Goal: Task Accomplishment & Management: Complete application form

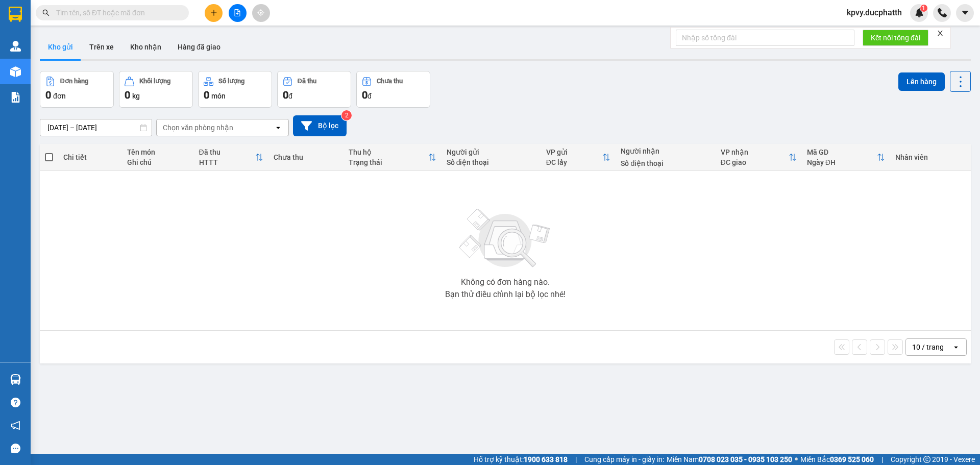
click at [82, 17] on input "text" at bounding box center [116, 12] width 120 height 11
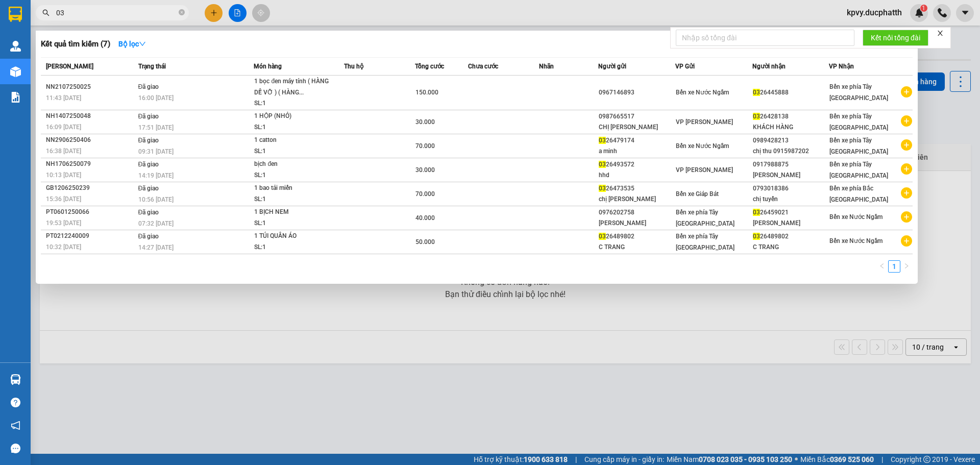
type input "0"
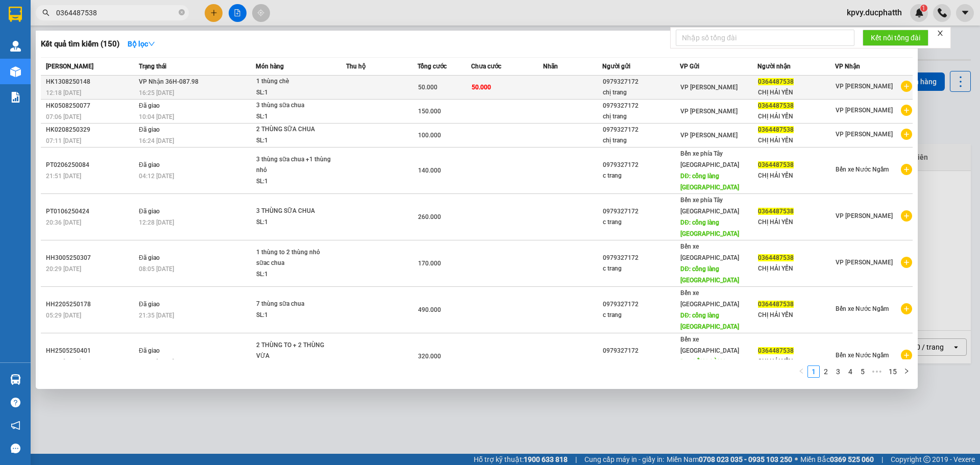
type input "0364487538"
click at [516, 94] on td "50.000" at bounding box center [506, 88] width 71 height 24
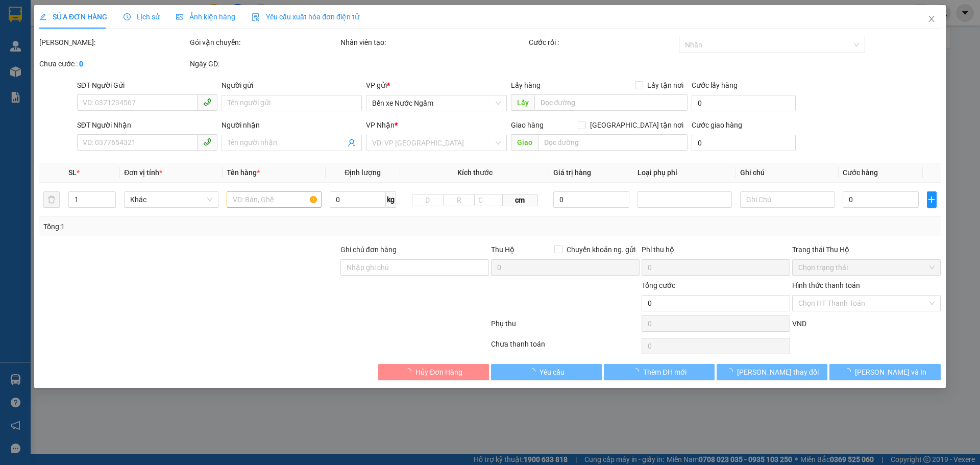
type input "0979327172"
type input "chị trang"
type input "0364487538"
type input "CHỊ HẢI YẾN"
type input "50.000"
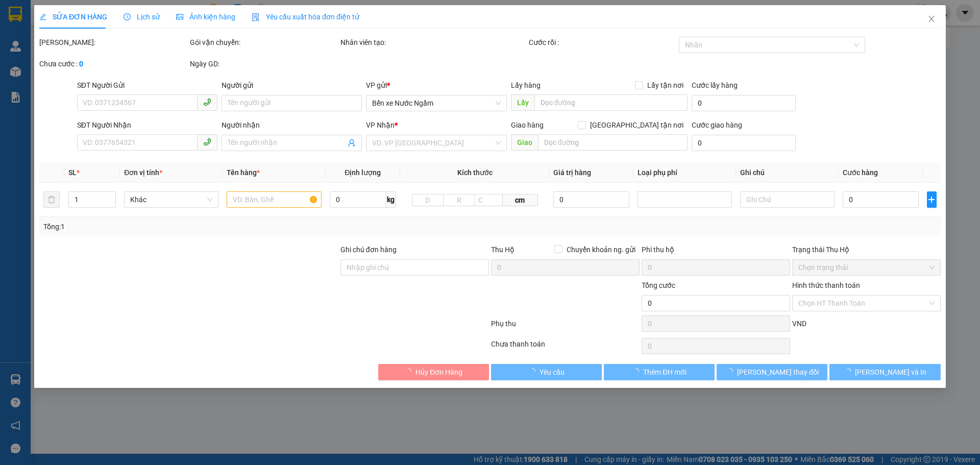
type input "50.000"
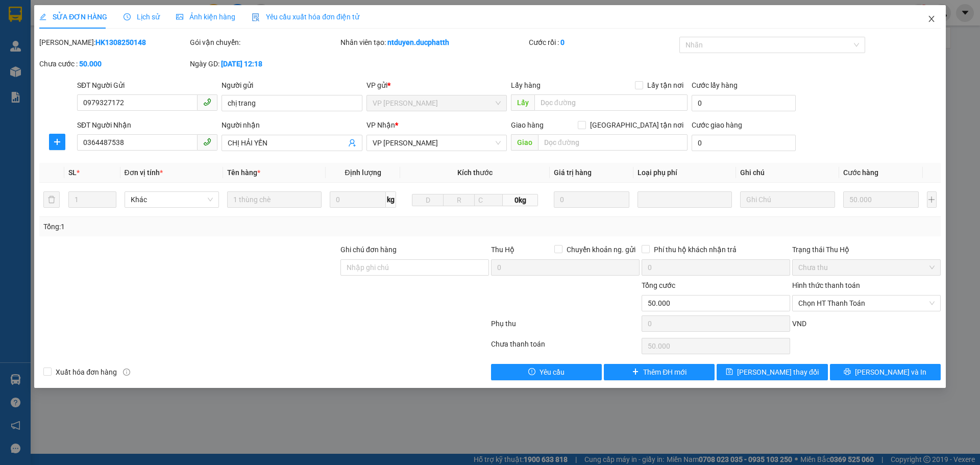
click at [931, 21] on icon "close" at bounding box center [932, 19] width 8 height 8
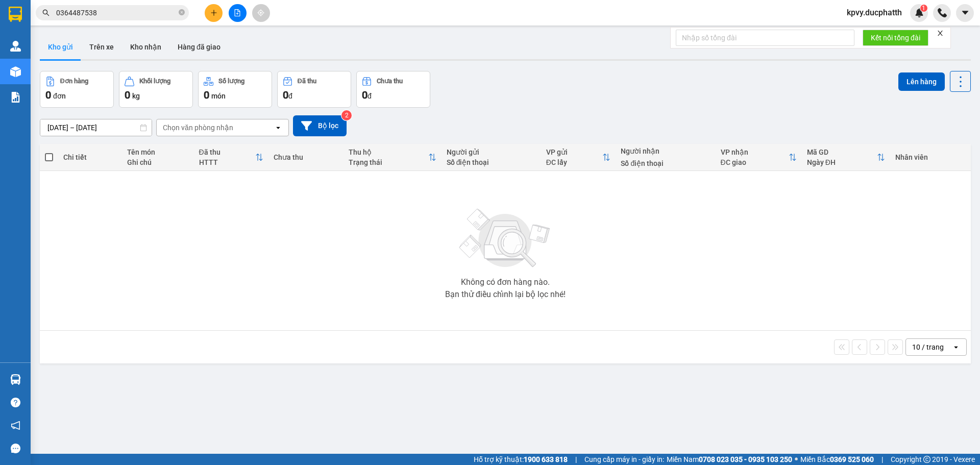
click at [823, 248] on div "Không có đơn hàng nào. Bạn thử điều chỉnh lại bộ lọc nhé!" at bounding box center [505, 250] width 921 height 153
click at [144, 17] on input "0364487538" at bounding box center [116, 12] width 120 height 11
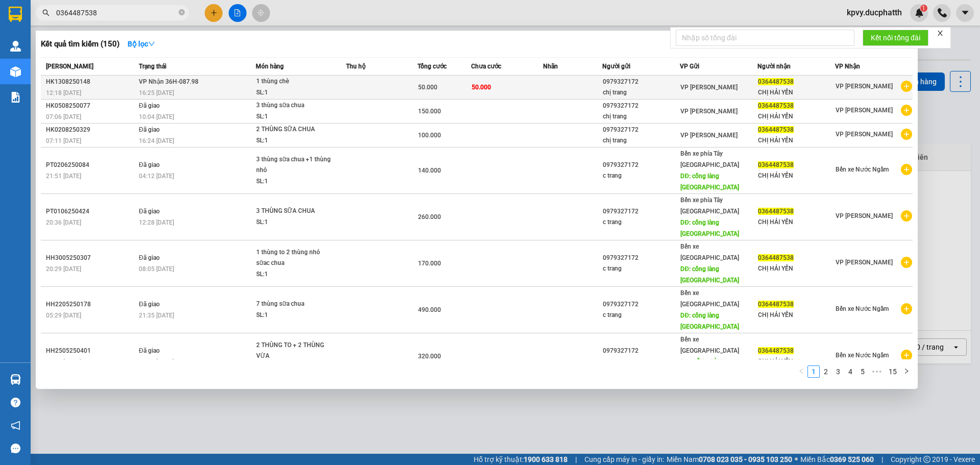
click at [517, 82] on td "50.000" at bounding box center [506, 88] width 71 height 24
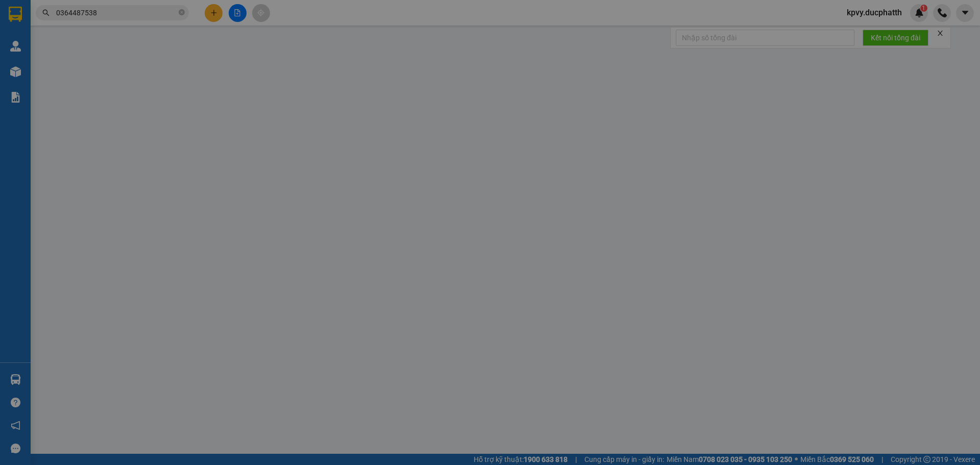
type input "0979327172"
type input "chị trang"
type input "0364487538"
type input "CHỊ HẢI YẾN"
type input "50.000"
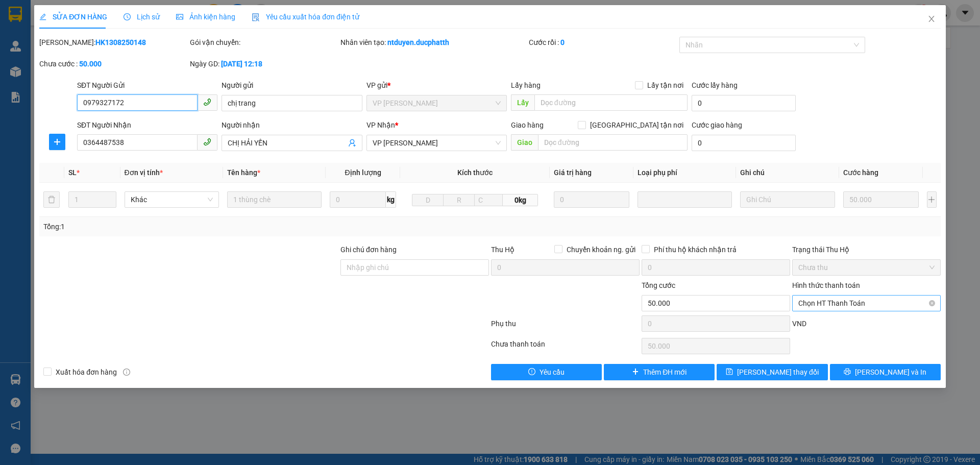
click at [821, 299] on span "Chọn HT Thanh Toán" at bounding box center [866, 303] width 136 height 15
click at [825, 330] on div "Tại văn phòng" at bounding box center [866, 323] width 149 height 16
type input "0"
click at [778, 377] on span "[PERSON_NAME] thay đổi" at bounding box center [778, 372] width 82 height 11
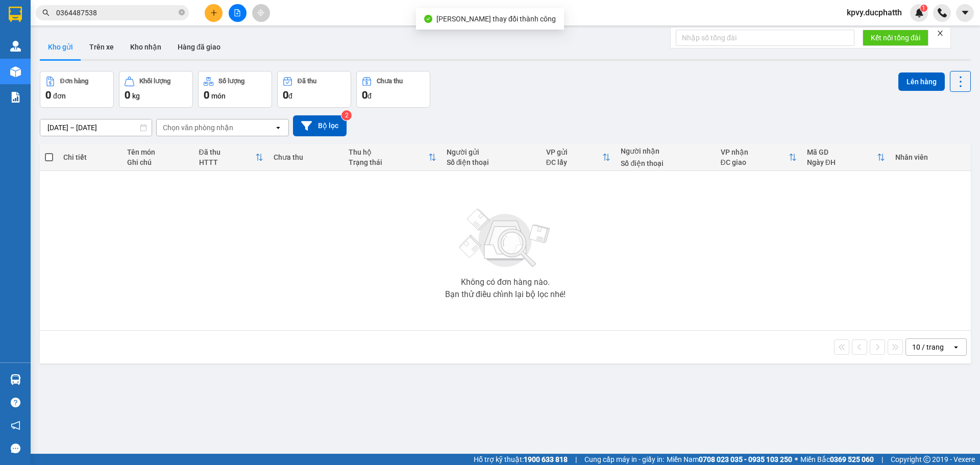
click at [593, 405] on div "ver 1.8.138 Kho gửi Trên xe Kho nhận Hàng đã giao Đơn hàng 0 đơn Khối lượng 0 k…" at bounding box center [505, 263] width 939 height 465
click at [149, 8] on input "0364487538" at bounding box center [116, 12] width 120 height 11
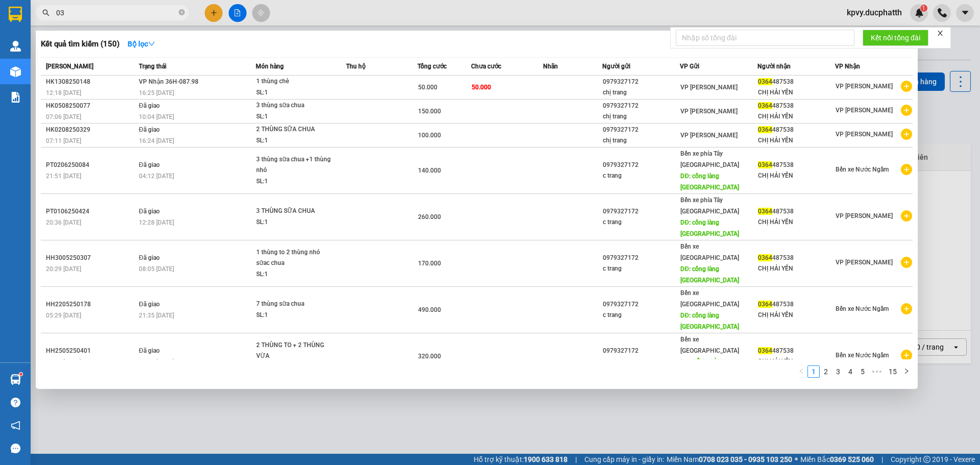
type input "0"
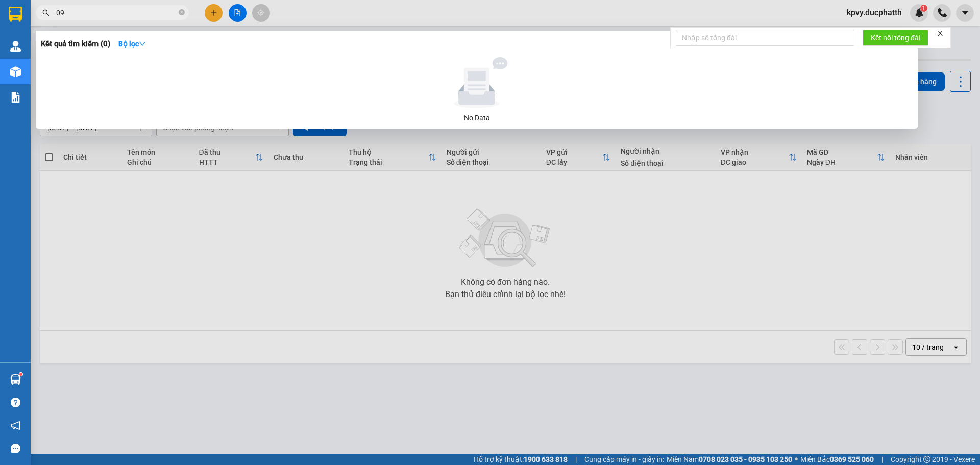
type input "0"
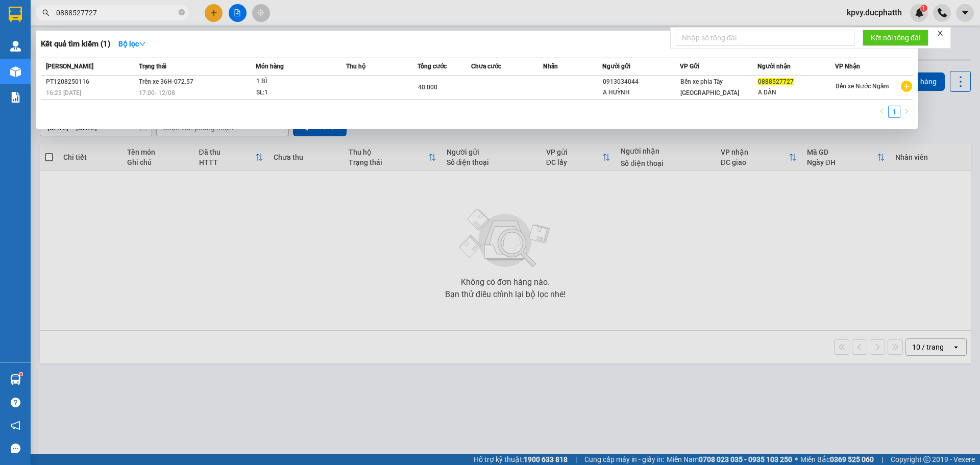
type input "0888527727"
click at [287, 228] on div at bounding box center [490, 232] width 980 height 465
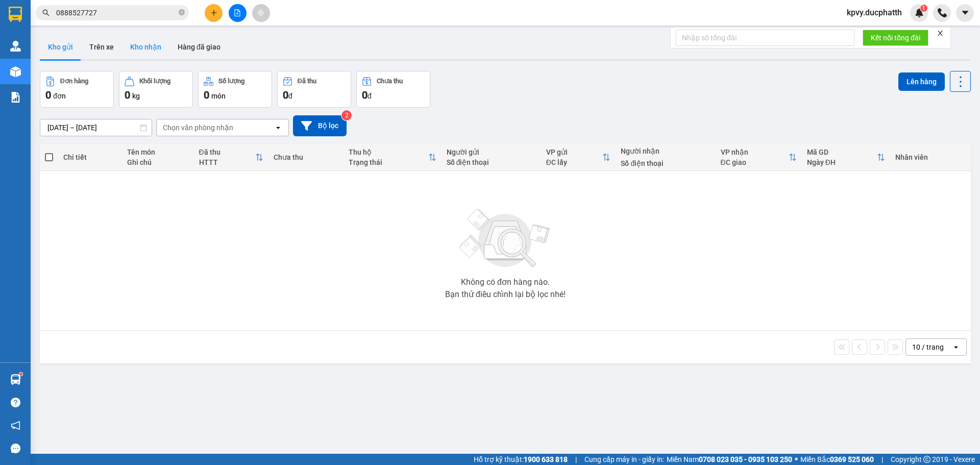
click at [151, 52] on button "Kho nhận" at bounding box center [145, 47] width 47 height 25
click at [197, 52] on button "Hàng đã giao" at bounding box center [198, 47] width 59 height 25
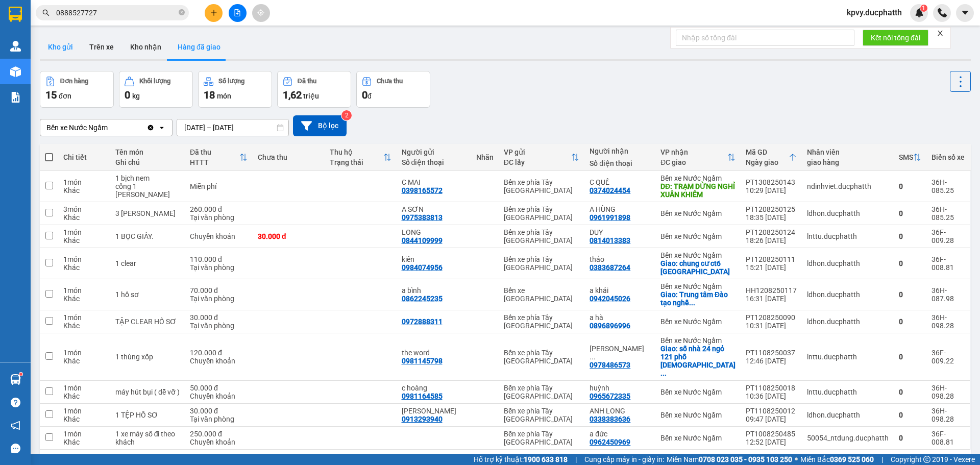
click at [68, 54] on button "Kho gửi" at bounding box center [60, 47] width 41 height 25
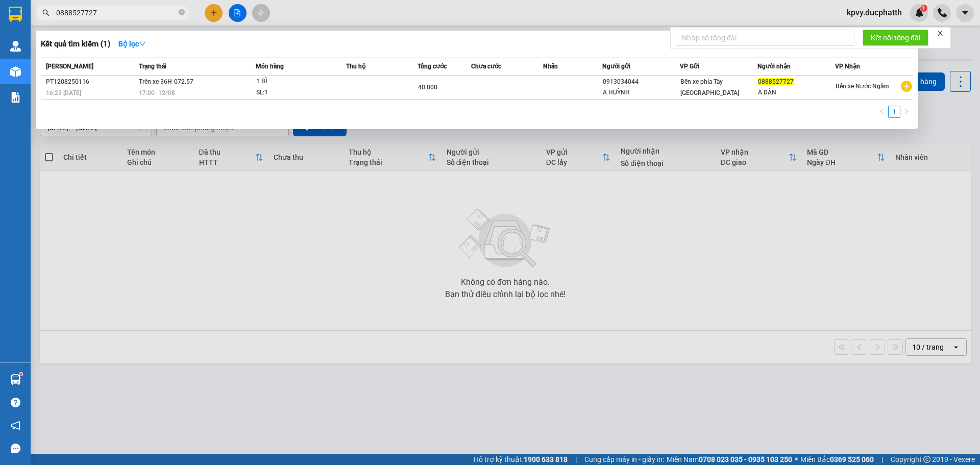
click at [127, 13] on input "0888527727" at bounding box center [116, 12] width 120 height 11
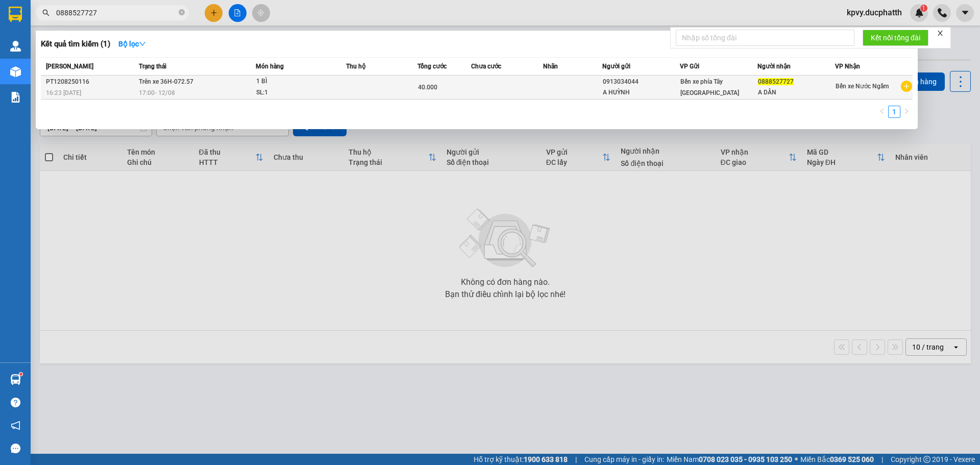
click at [222, 95] on div "17:00 [DATE]" at bounding box center [197, 92] width 116 height 11
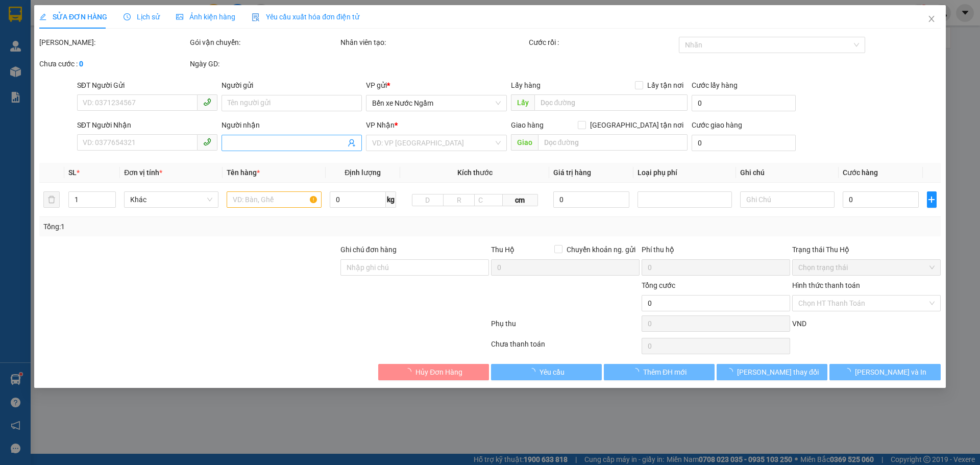
type input "0913034044"
type input "A HUỲNH"
type input "0888527727"
type input "A DÂN"
type input "40.000"
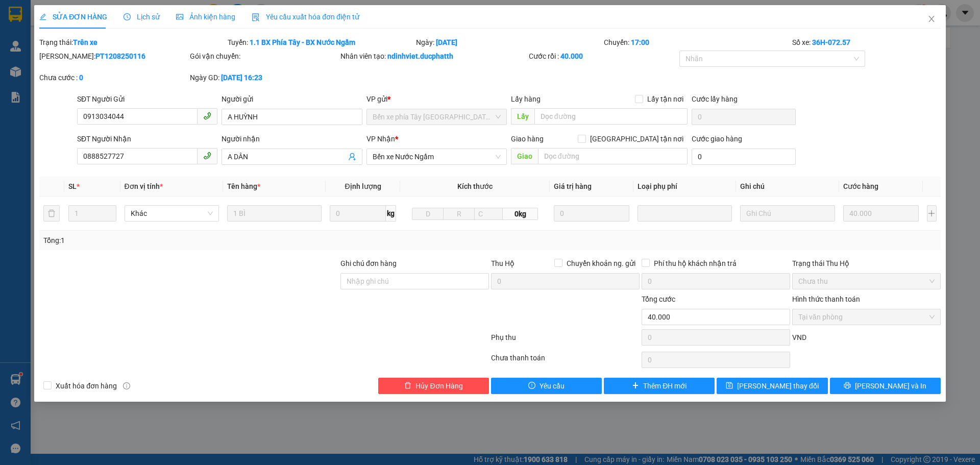
click at [145, 14] on span "Lịch sử" at bounding box center [142, 17] width 36 height 8
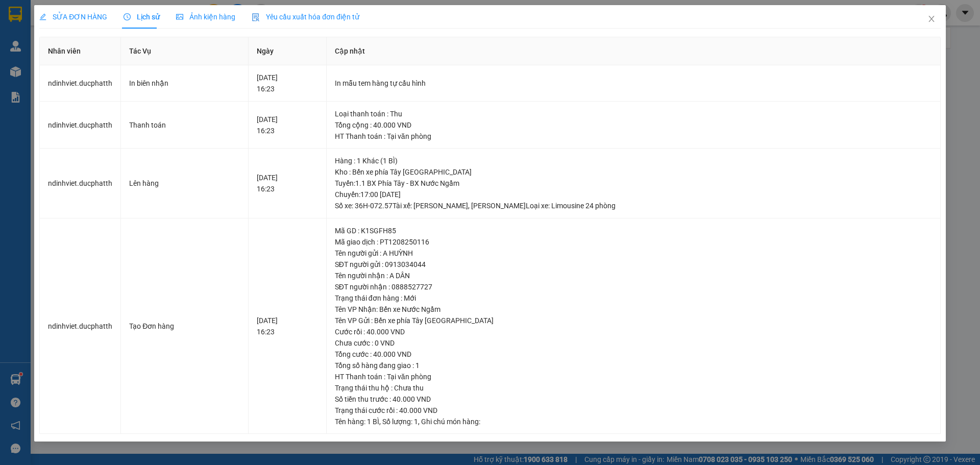
click at [228, 20] on span "Ảnh kiện hàng" at bounding box center [205, 17] width 59 height 8
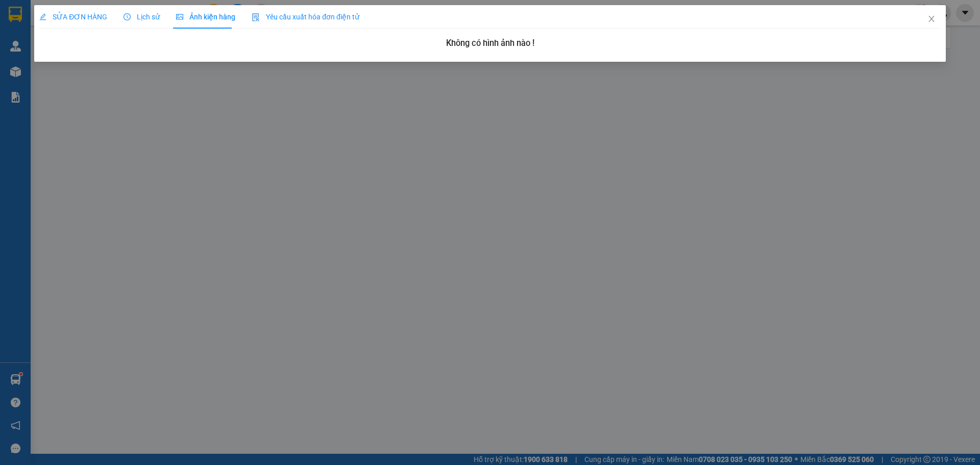
click at [88, 10] on div "SỬA ĐƠN HÀNG" at bounding box center [73, 16] width 68 height 23
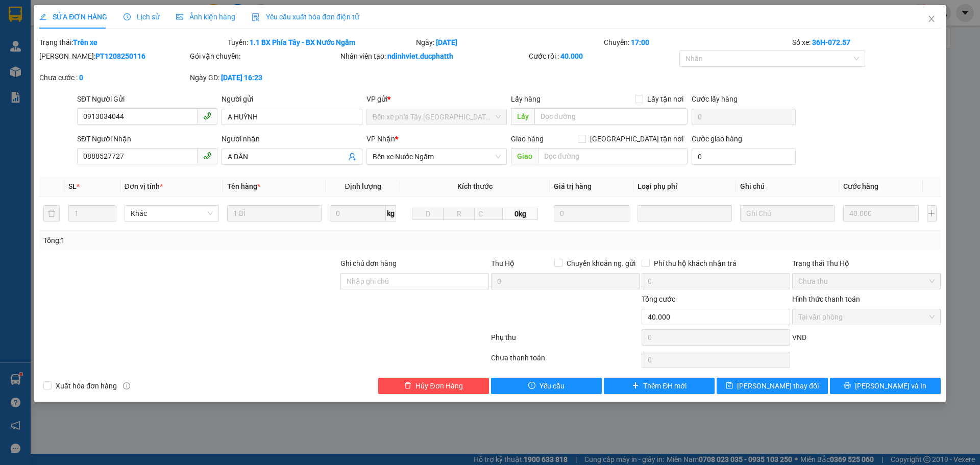
click at [475, 431] on div "SỬA ĐƠN HÀNG Lịch sử Ảnh kiện hàng Yêu cầu xuất hóa đơn điện tử Total Paid Fee …" at bounding box center [490, 232] width 980 height 465
click at [937, 13] on span "Close" at bounding box center [931, 19] width 29 height 29
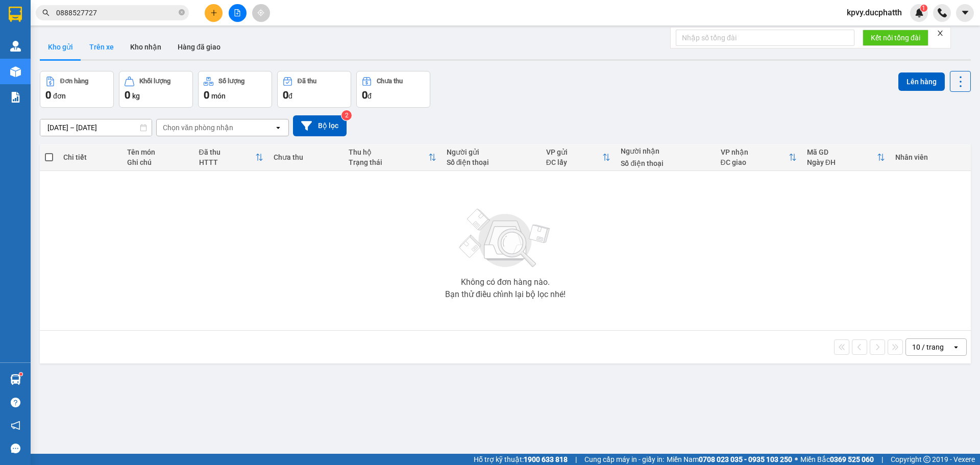
click at [94, 53] on button "Trên xe" at bounding box center [101, 47] width 41 height 25
